Goal: Task Accomplishment & Management: Use online tool/utility

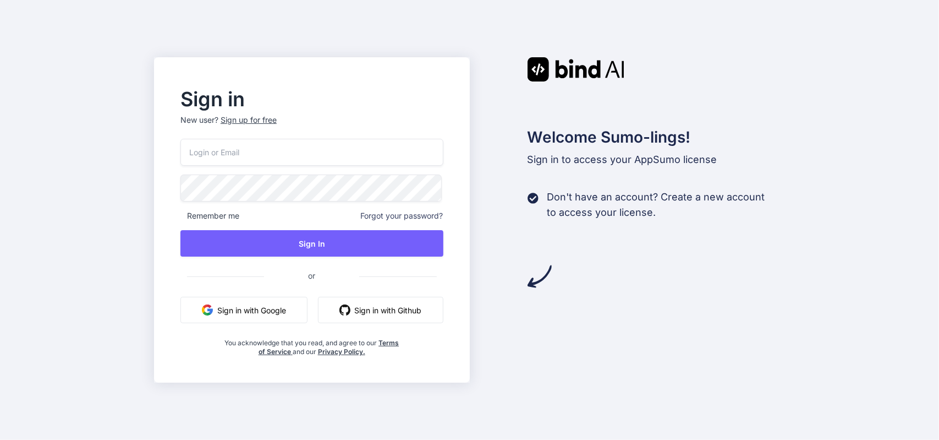
click at [266, 311] on button "Sign in with Google" at bounding box center [243, 309] width 127 height 26
click at [235, 310] on button "Sign in with Google" at bounding box center [243, 309] width 127 height 26
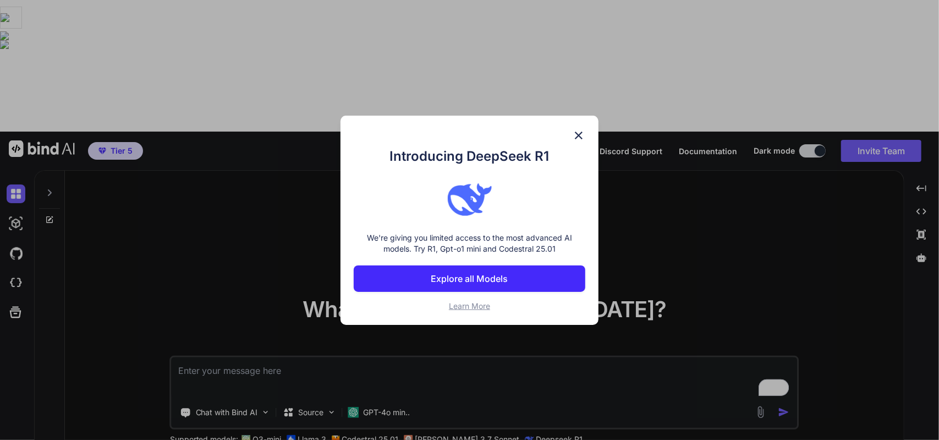
click at [581, 135] on img at bounding box center [578, 135] width 13 height 13
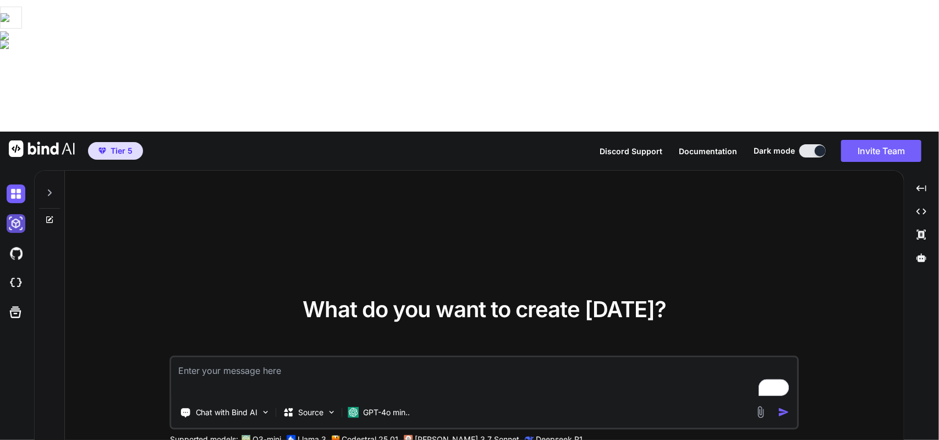
click at [19, 214] on img at bounding box center [16, 223] width 19 height 19
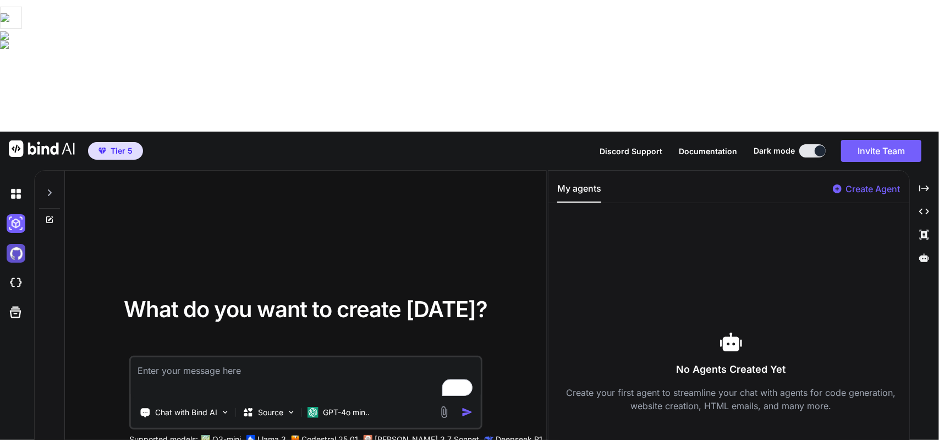
click at [8, 244] on img at bounding box center [16, 253] width 19 height 19
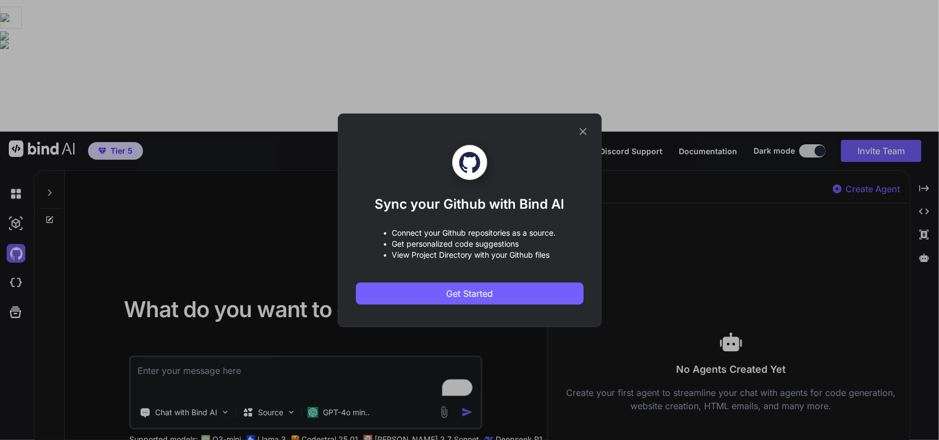
click at [535, 144] on div "Sync your Github with Bind AI • Connect your Github repositories as a source. •…" at bounding box center [470, 220] width 228 height 212
click at [587, 133] on icon at bounding box center [583, 131] width 12 height 12
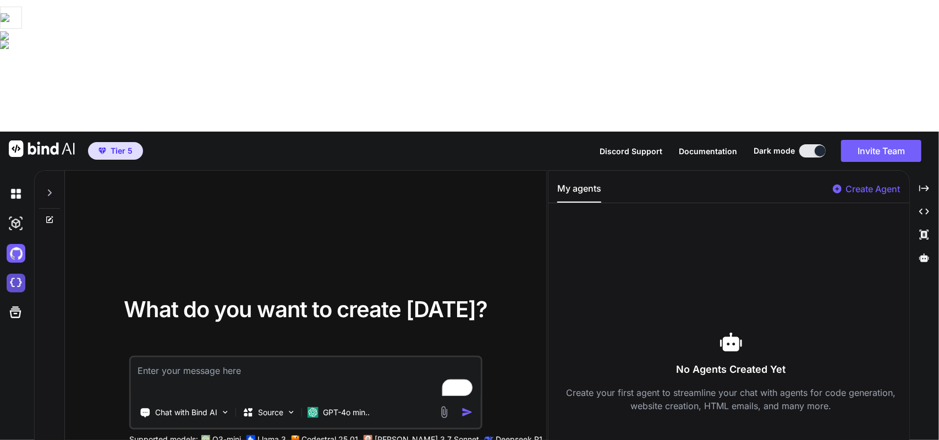
click at [18, 273] on img at bounding box center [16, 282] width 19 height 19
click at [18, 298] on div at bounding box center [18, 312] width 23 height 29
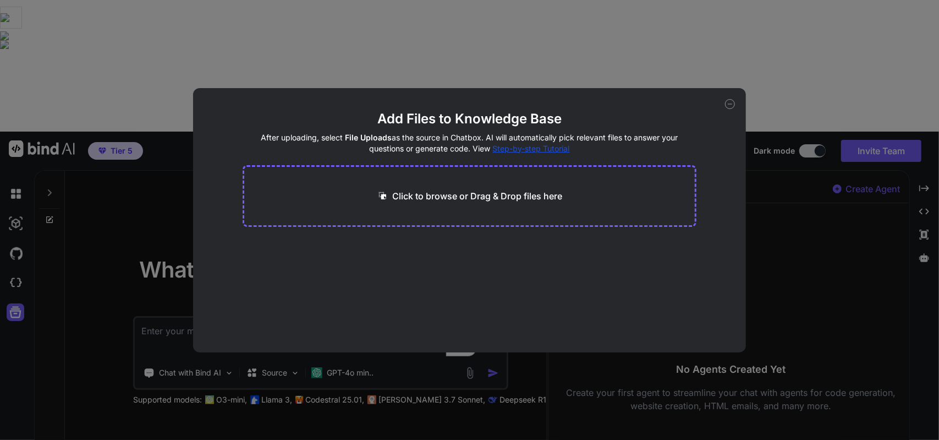
click at [17, 184] on div "Add Files to Knowledge Base After uploading, select File Uploads as the source …" at bounding box center [469, 220] width 939 height 440
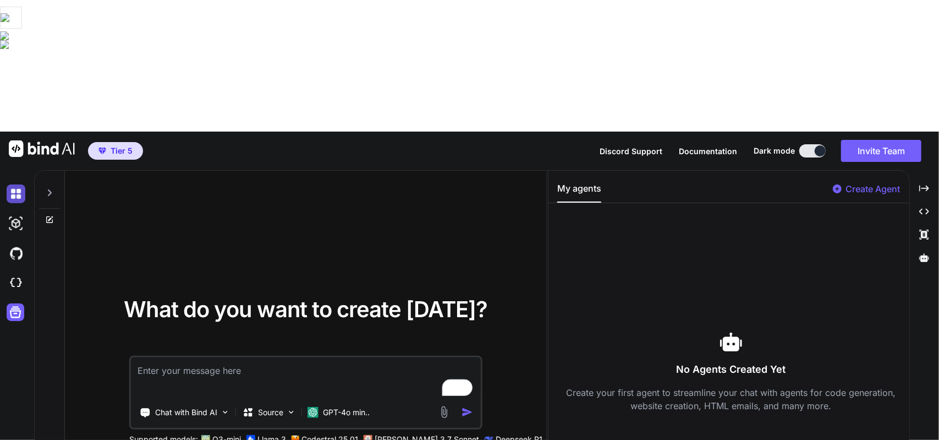
click at [20, 184] on img at bounding box center [16, 193] width 19 height 19
click at [15, 184] on img at bounding box center [16, 193] width 19 height 19
click at [51, 188] on icon at bounding box center [49, 192] width 9 height 9
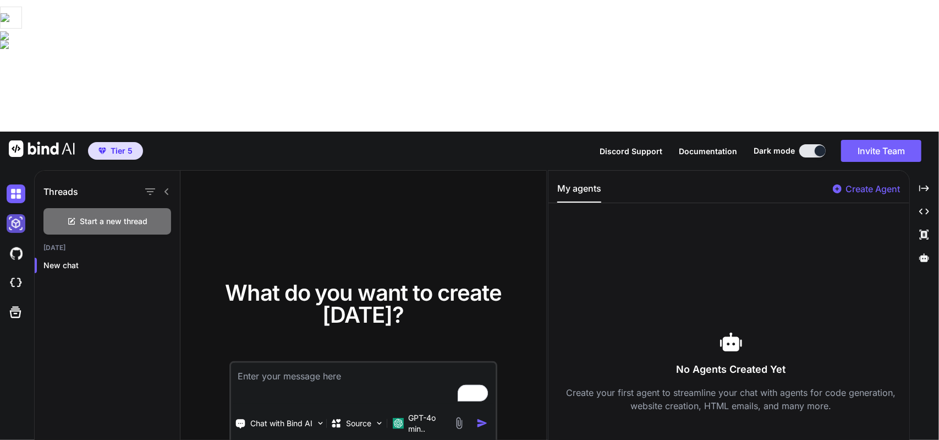
click at [21, 214] on img at bounding box center [16, 223] width 19 height 19
